Goal: Task Accomplishment & Management: Manage account settings

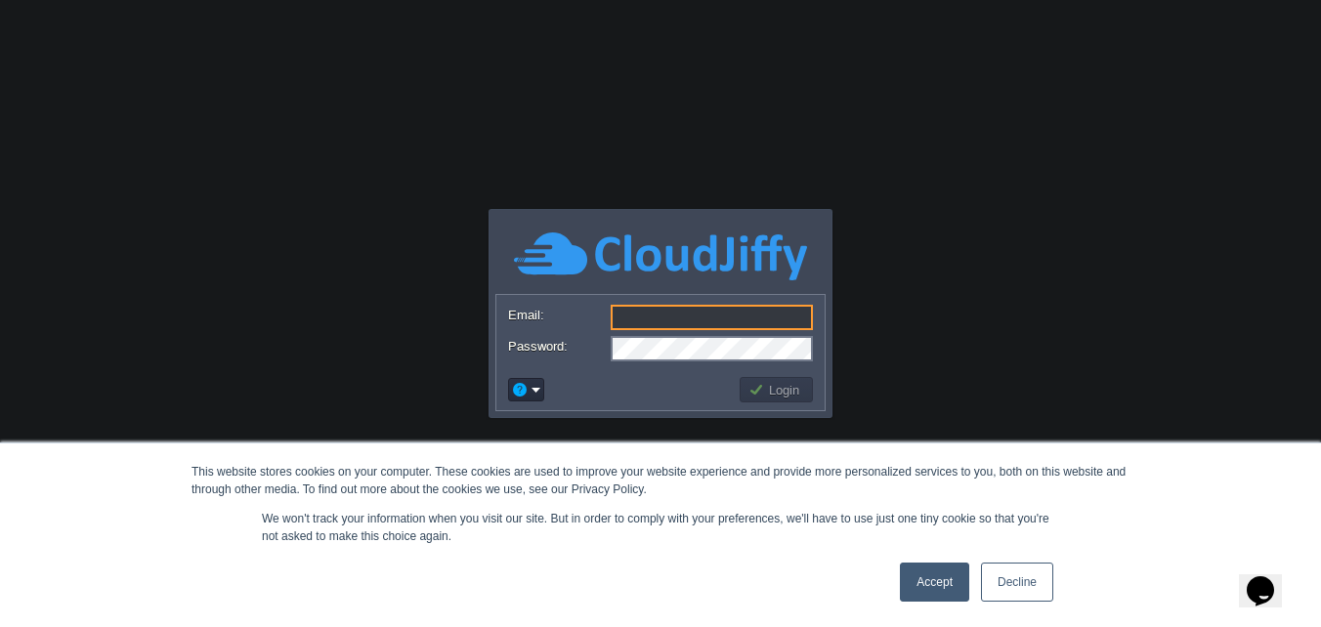
click at [651, 311] on input "Email:" at bounding box center [712, 317] width 202 height 25
click at [780, 394] on button "Login" at bounding box center [776, 390] width 57 height 18
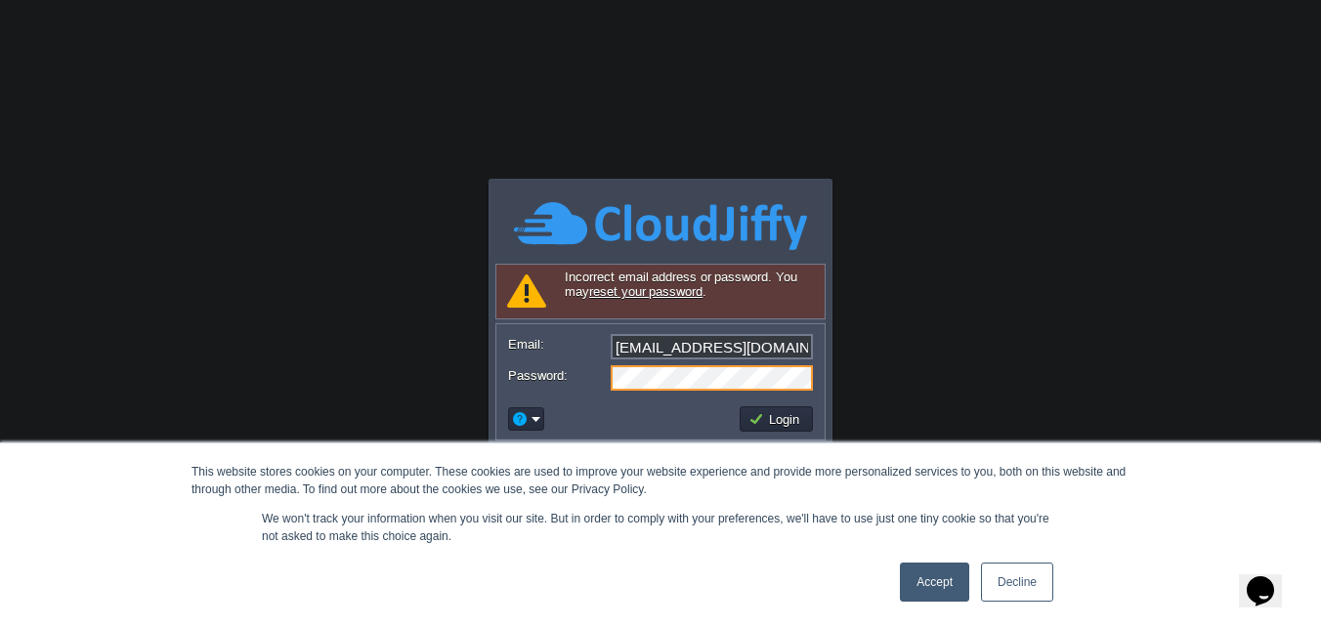
click at [906, 581] on link "Accept" at bounding box center [934, 582] width 69 height 39
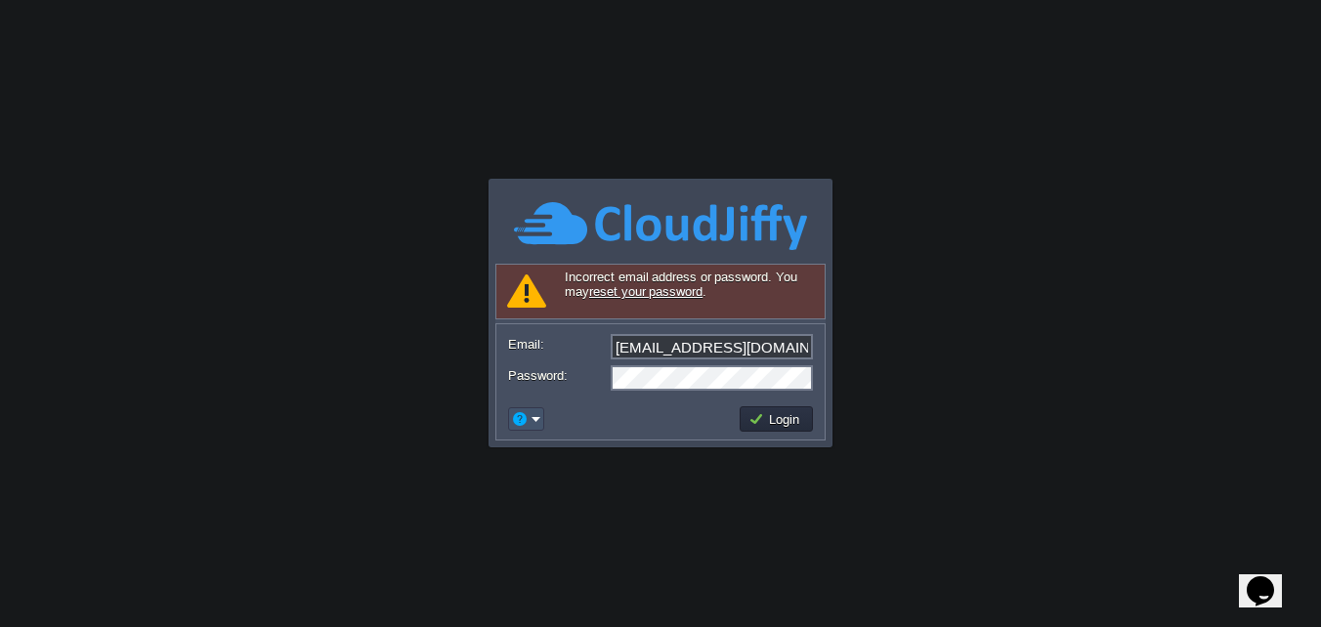
click at [525, 413] on button "button" at bounding box center [520, 419] width 18 height 18
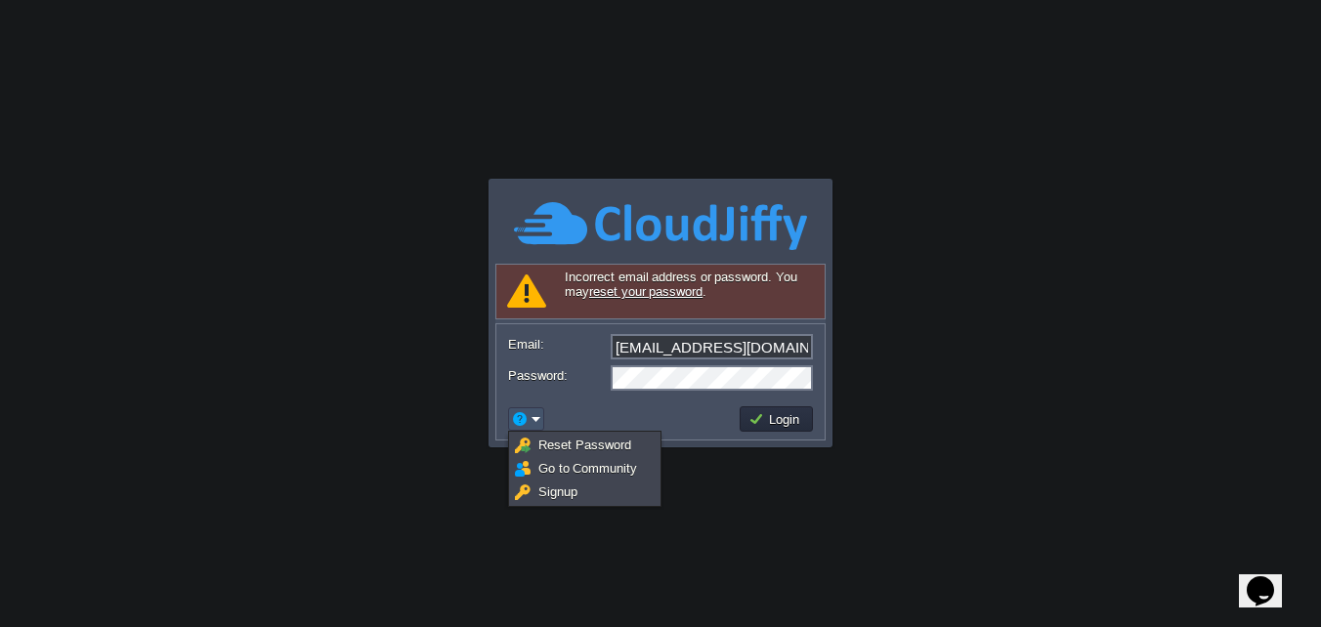
click at [460, 404] on body "This website stores cookies on your computer. These cookies are used to improve…" at bounding box center [660, 313] width 1321 height 627
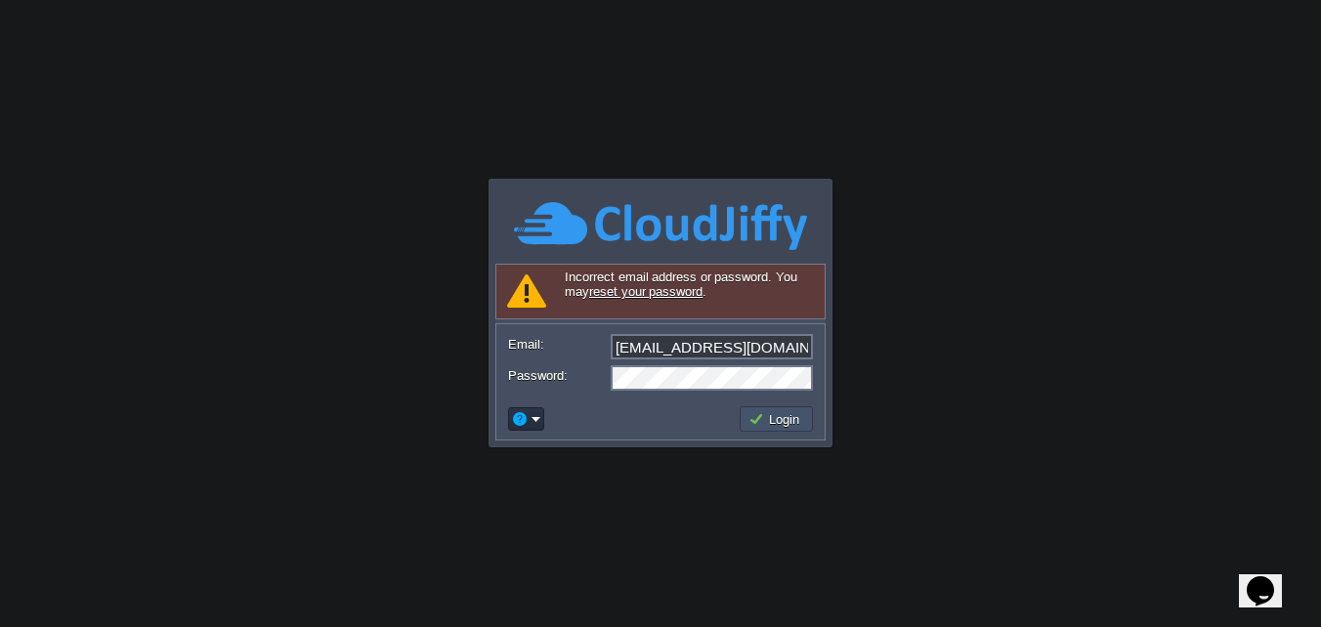
click at [770, 422] on button "Login" at bounding box center [776, 419] width 57 height 18
click at [791, 345] on input "[EMAIL_ADDRESS][DOMAIN_NAME]" at bounding box center [712, 346] width 202 height 25
type input "r"
type input "[EMAIL_ADDRESS][DOMAIN_NAME]"
drag, startPoint x: 611, startPoint y: 472, endPoint x: 627, endPoint y: 443, distance: 33.2
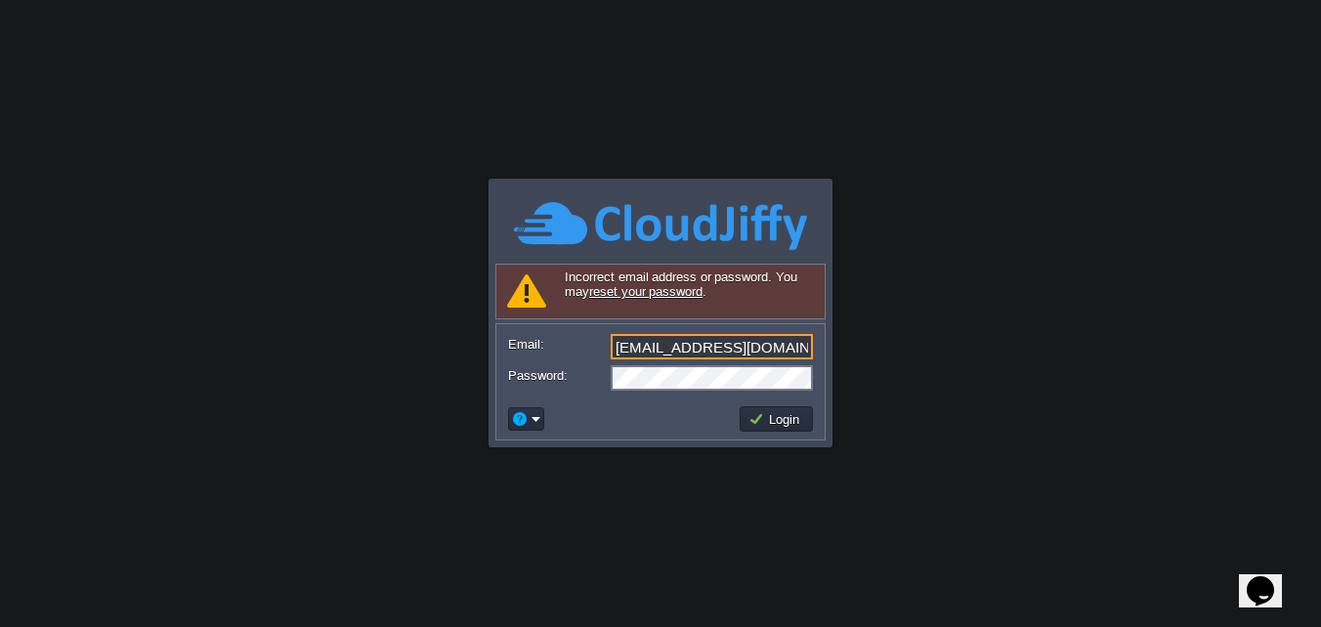
click at [611, 472] on body "This website stores cookies on your computer. These cookies are used to improve…" at bounding box center [660, 313] width 1321 height 627
click at [770, 423] on button "Login" at bounding box center [776, 419] width 57 height 18
click at [552, 393] on form "Email: [EMAIL_ADDRESS][DOMAIN_NAME] Password:" at bounding box center [660, 361] width 328 height 74
click at [530, 410] on em at bounding box center [526, 419] width 30 height 18
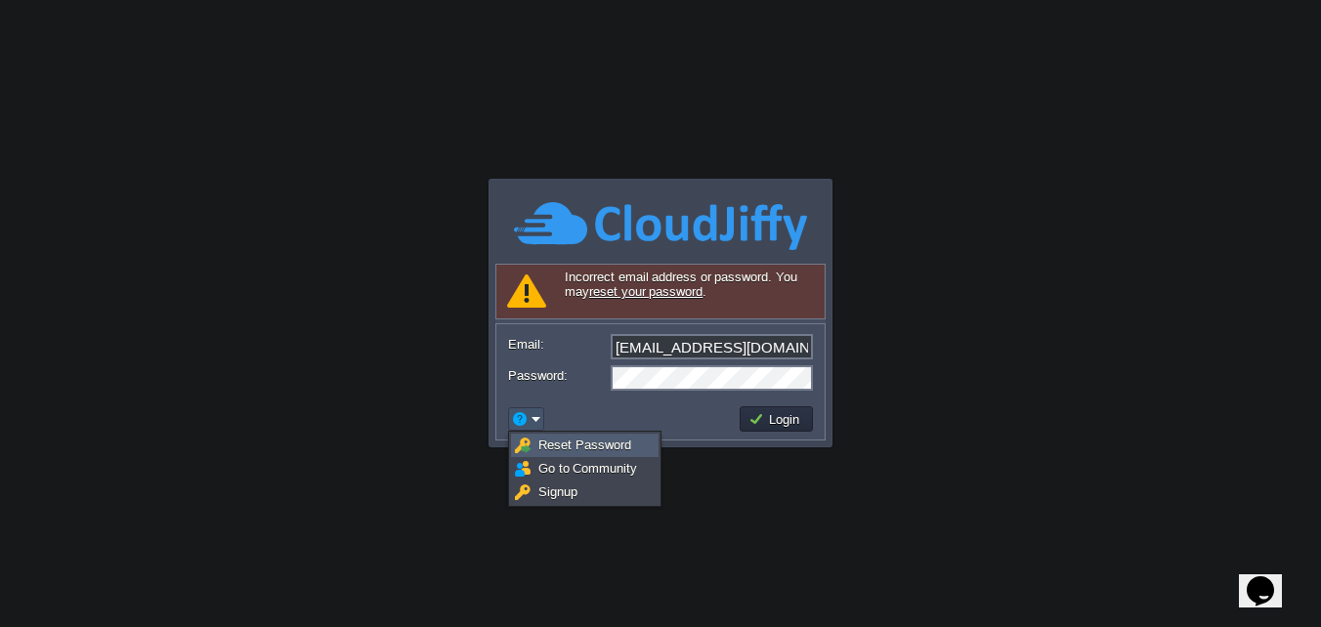
click at [563, 448] on span "Reset Password" at bounding box center [584, 445] width 93 height 15
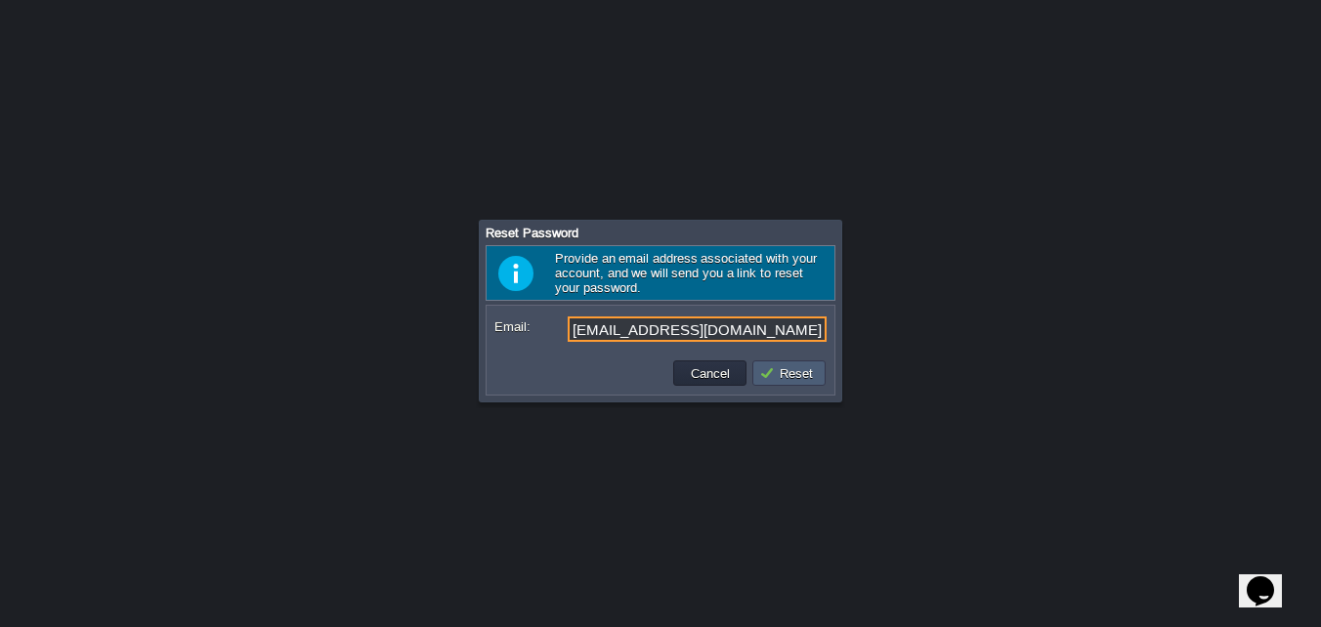
click at [793, 379] on button "Reset" at bounding box center [789, 373] width 60 height 18
